Goal: Register for event/course

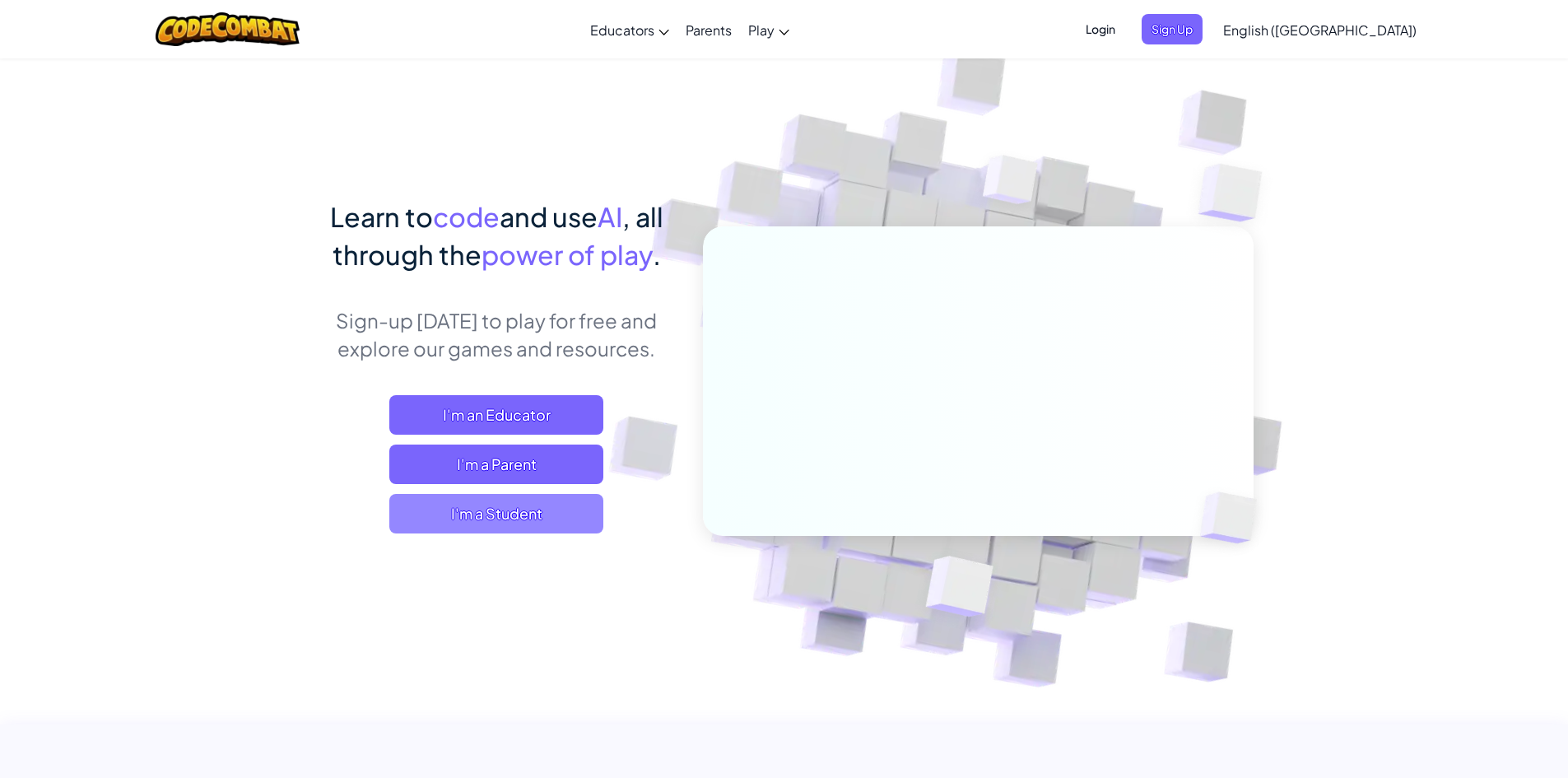
click at [492, 511] on span "I'm a Student" at bounding box center [496, 514] width 214 height 39
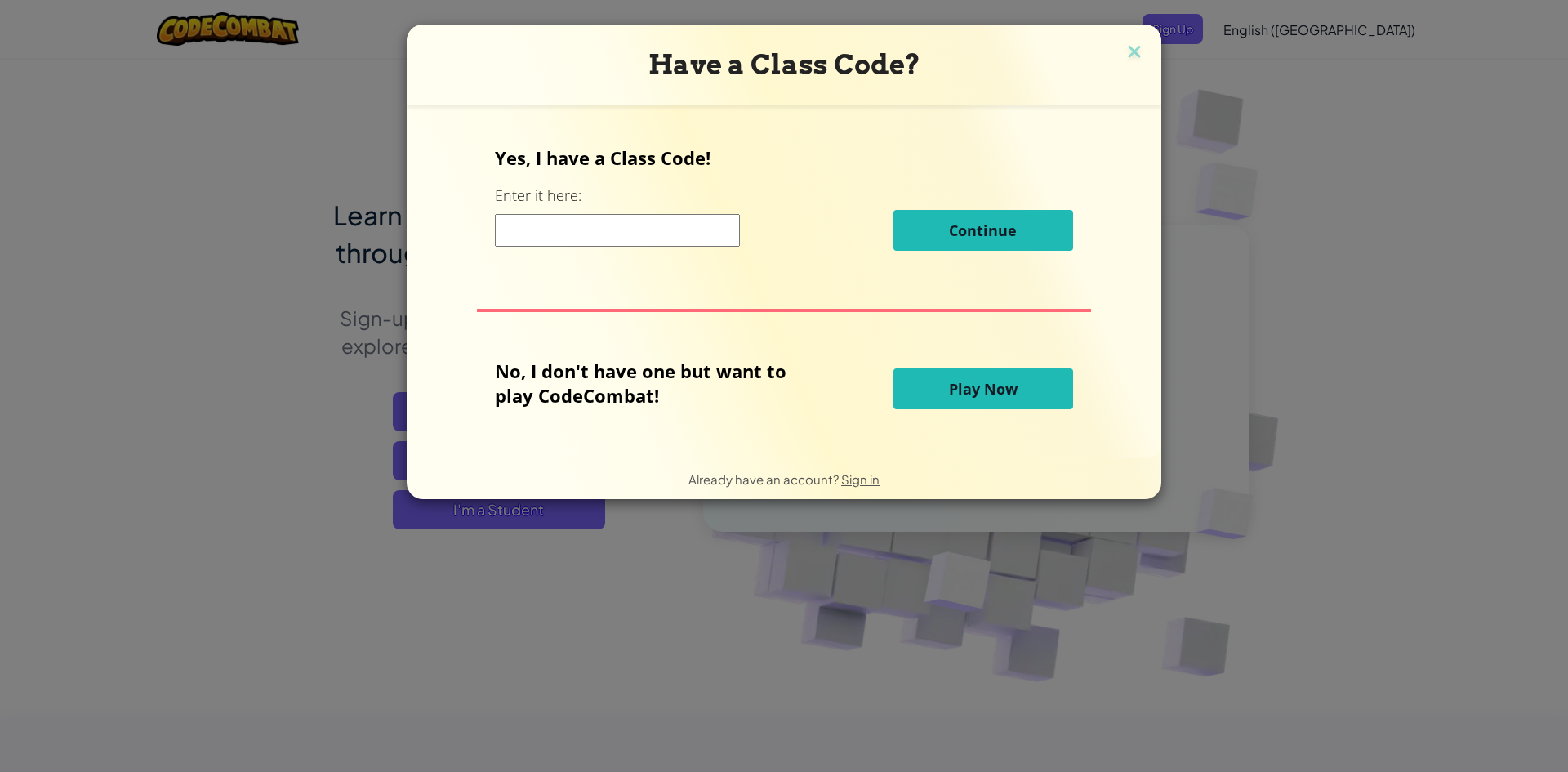
click at [599, 234] on input at bounding box center [617, 230] width 245 height 33
type input "n"
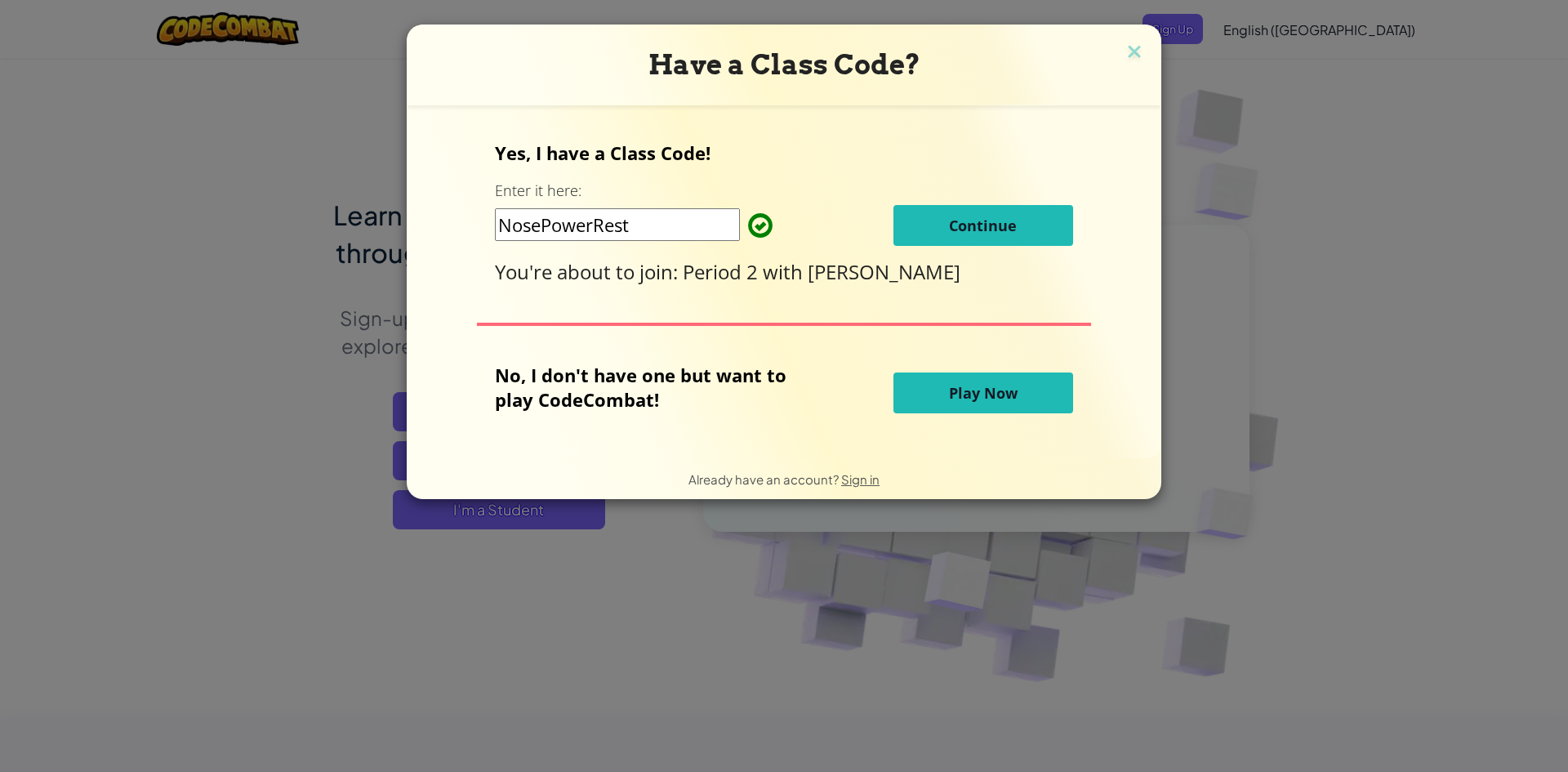
type input "NosePowerRest"
click at [1011, 228] on span "Continue" at bounding box center [982, 225] width 68 height 19
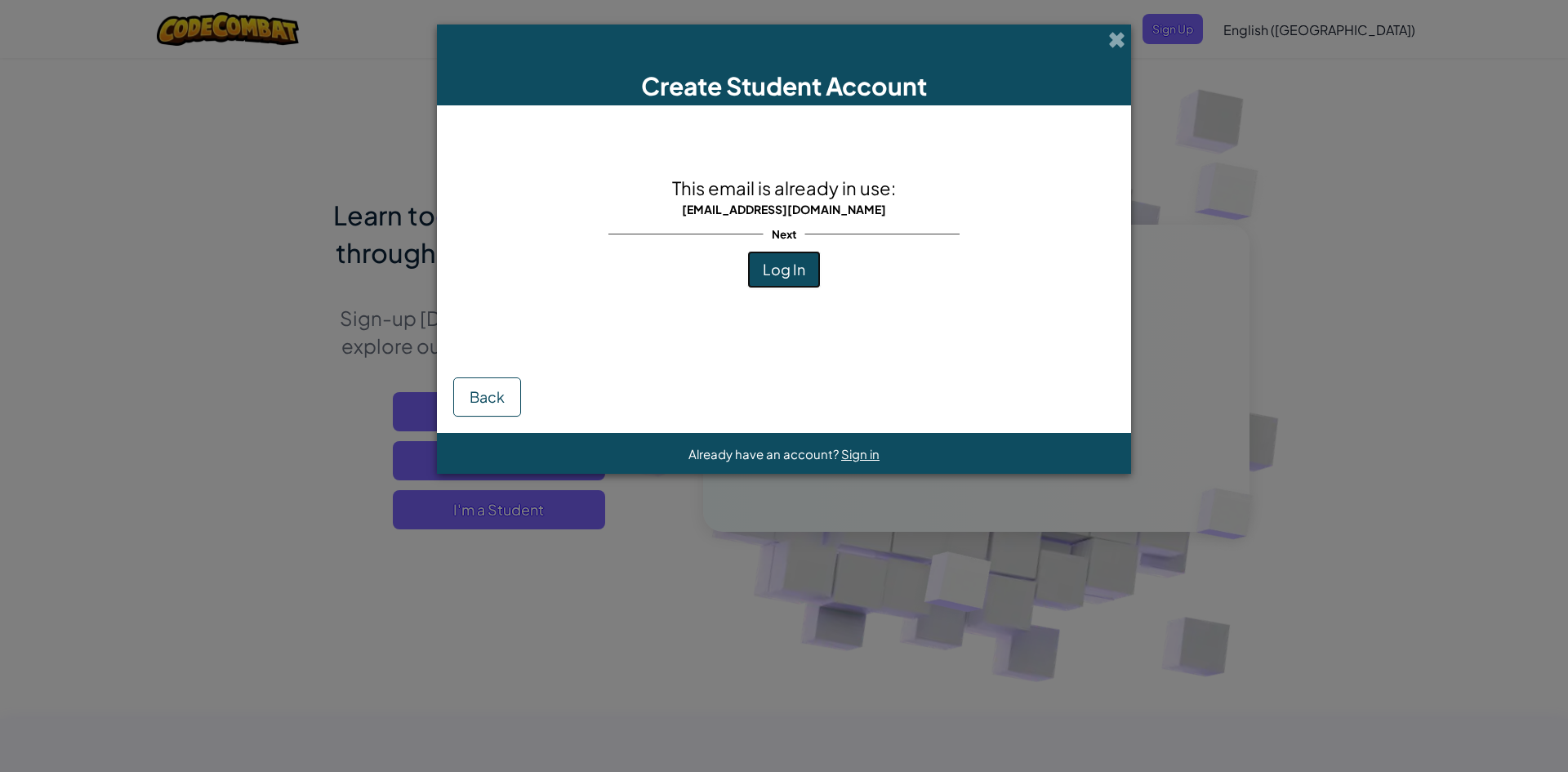
click at [804, 251] on button "Log In" at bounding box center [784, 269] width 74 height 37
